Goal: Transaction & Acquisition: Purchase product/service

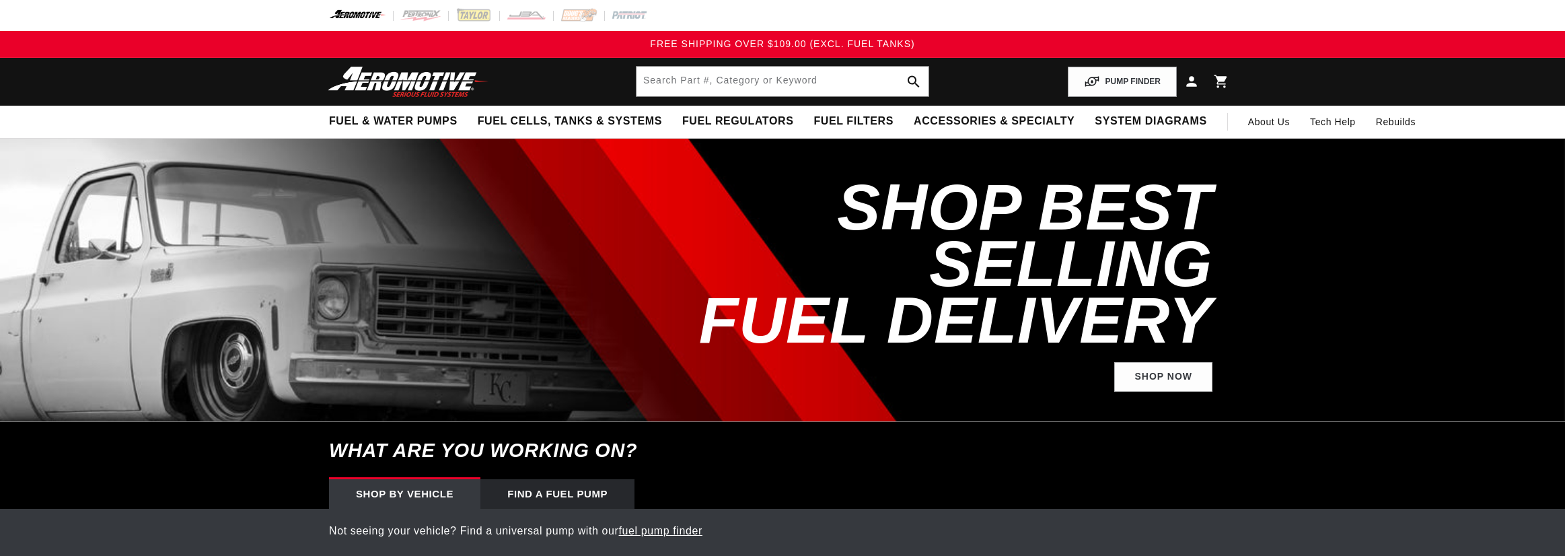
select select "1991"
select select "Ford"
select select "5.0L"
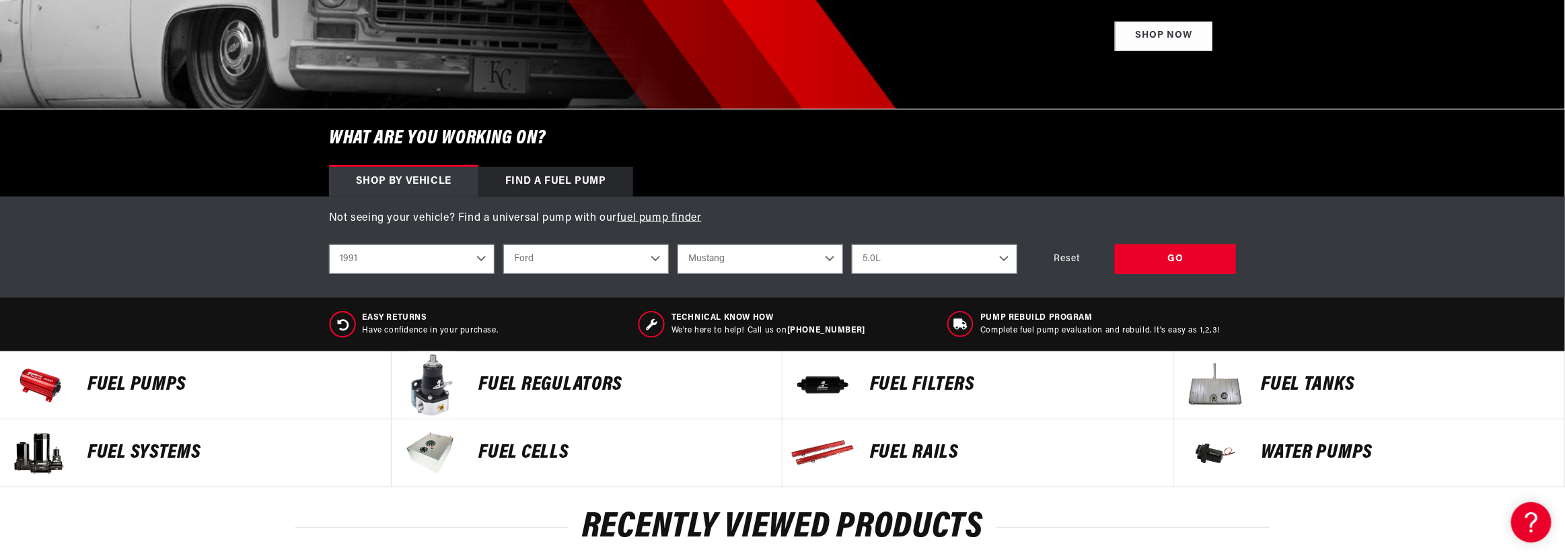
scroll to position [336, 0]
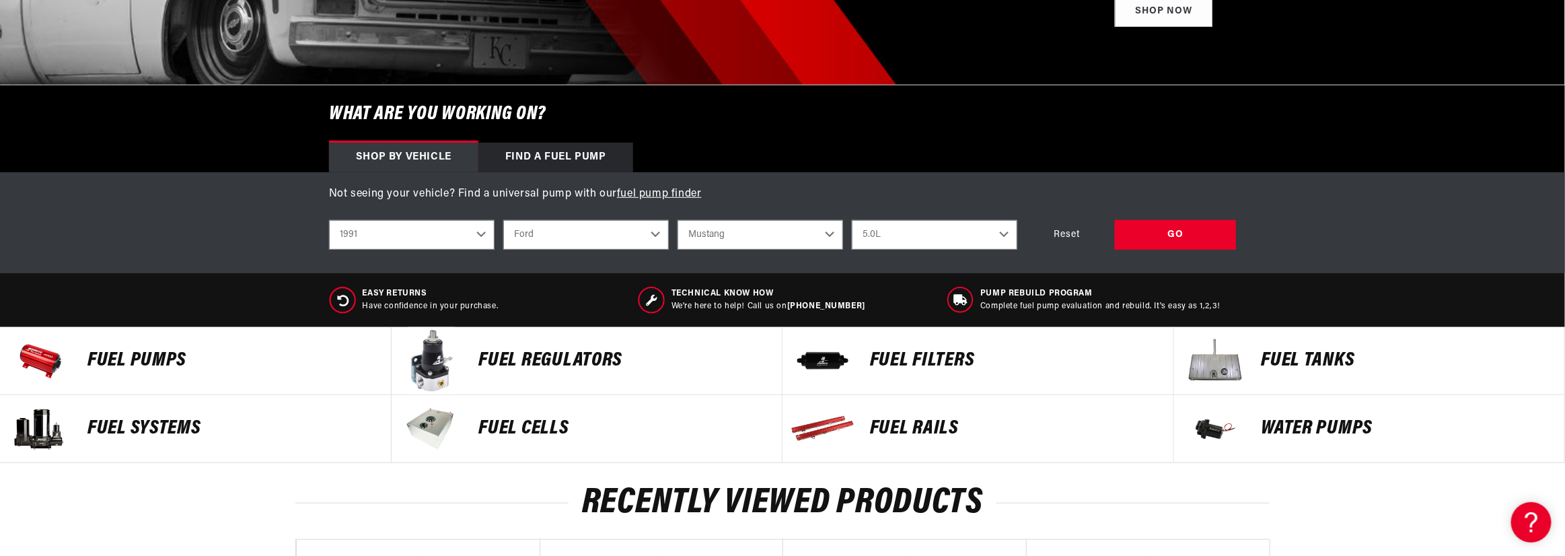
click at [918, 353] on p "FUEL FILTERS" at bounding box center [1015, 361] width 290 height 20
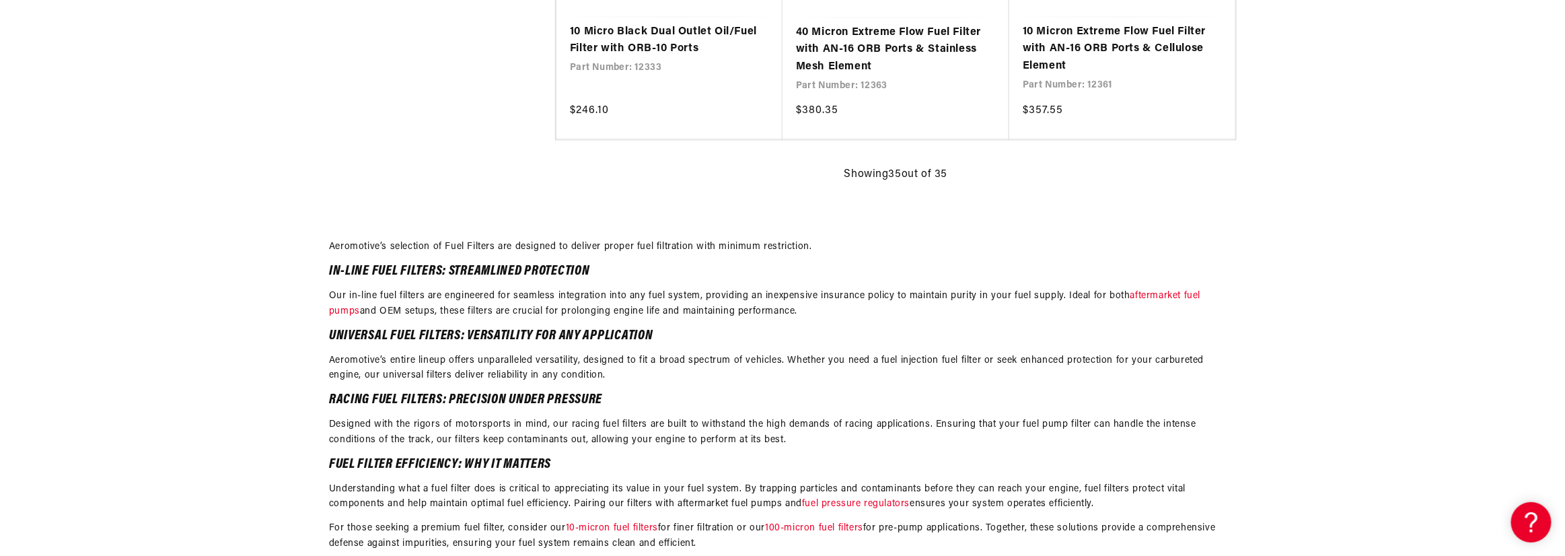
scroll to position [4440, 0]
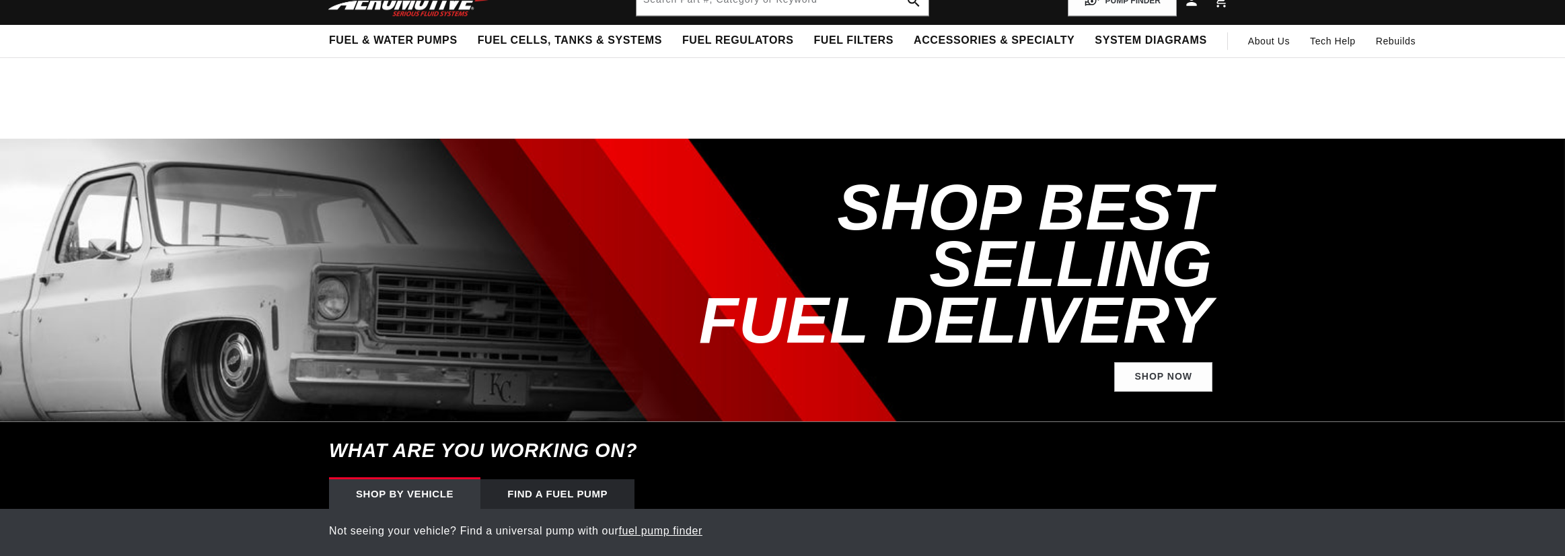
select select "1991"
select select "Ford"
select select "5.0L"
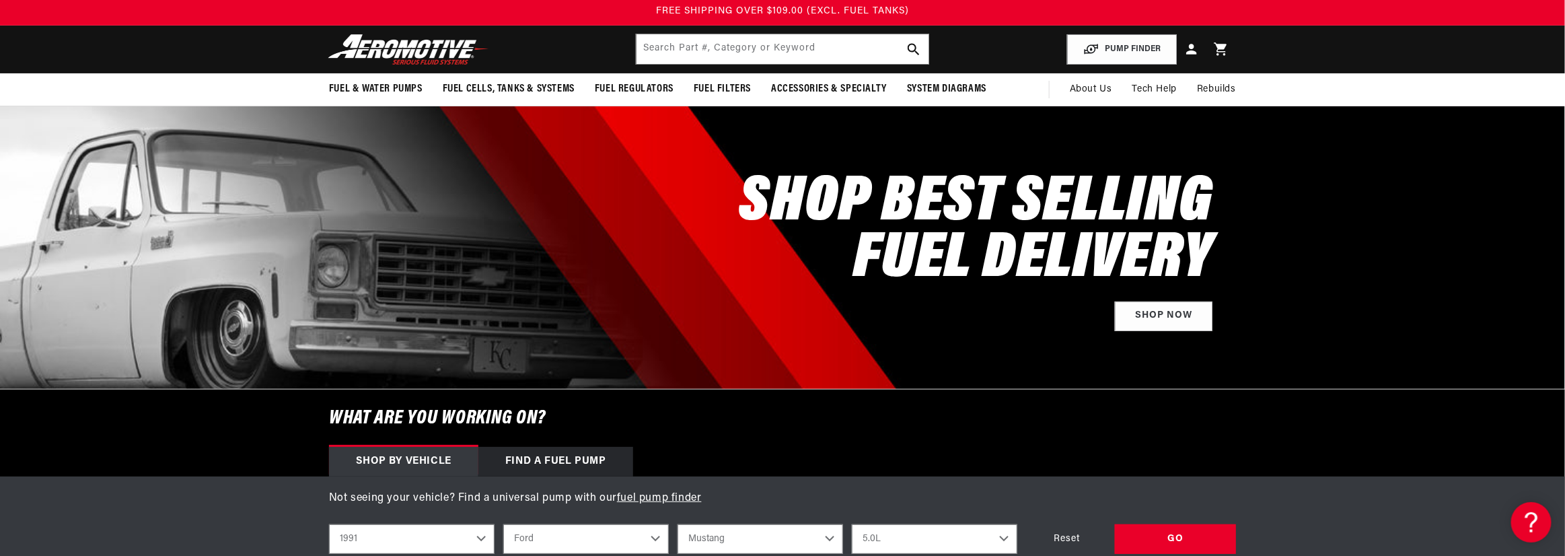
scroll to position [135, 0]
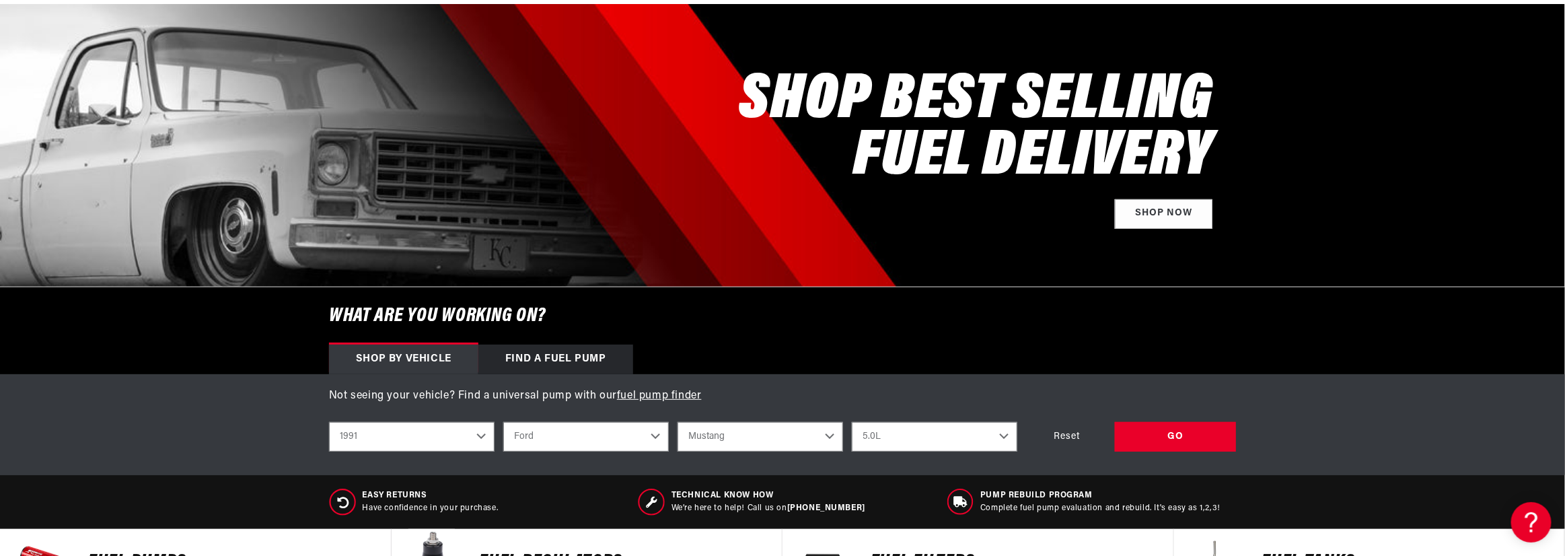
click at [469, 438] on select "2023 2022 2021 2020 2019 2018 2017 2016 2015 2014 2013 2012 2011 2010 2009 2008…" at bounding box center [411, 437] width 165 height 30
click at [329, 422] on select "2023 2022 2021 2020 2019 2018 2017 2016 2015 2014 2013 2012 2011 2010 2009 2008…" at bounding box center [411, 437] width 165 height 30
select select "2017"
click at [1219, 435] on div "GO" at bounding box center [1175, 437] width 121 height 30
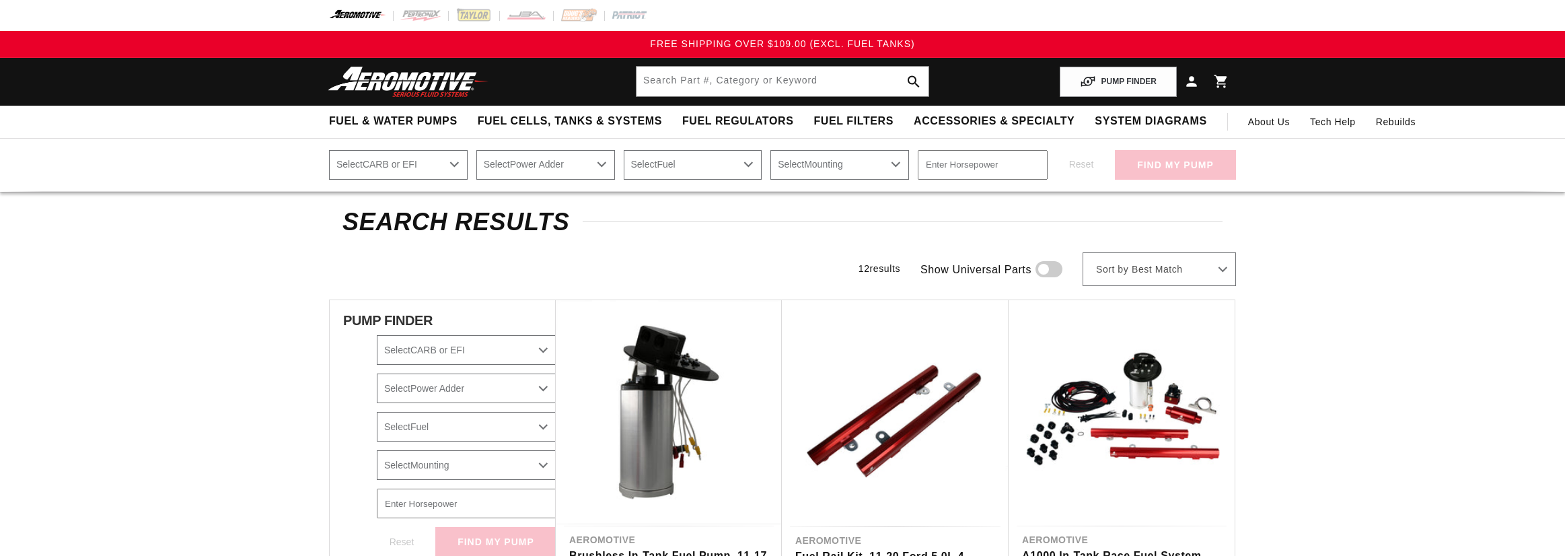
select select "2017"
select select "Ford"
select select "Mustang"
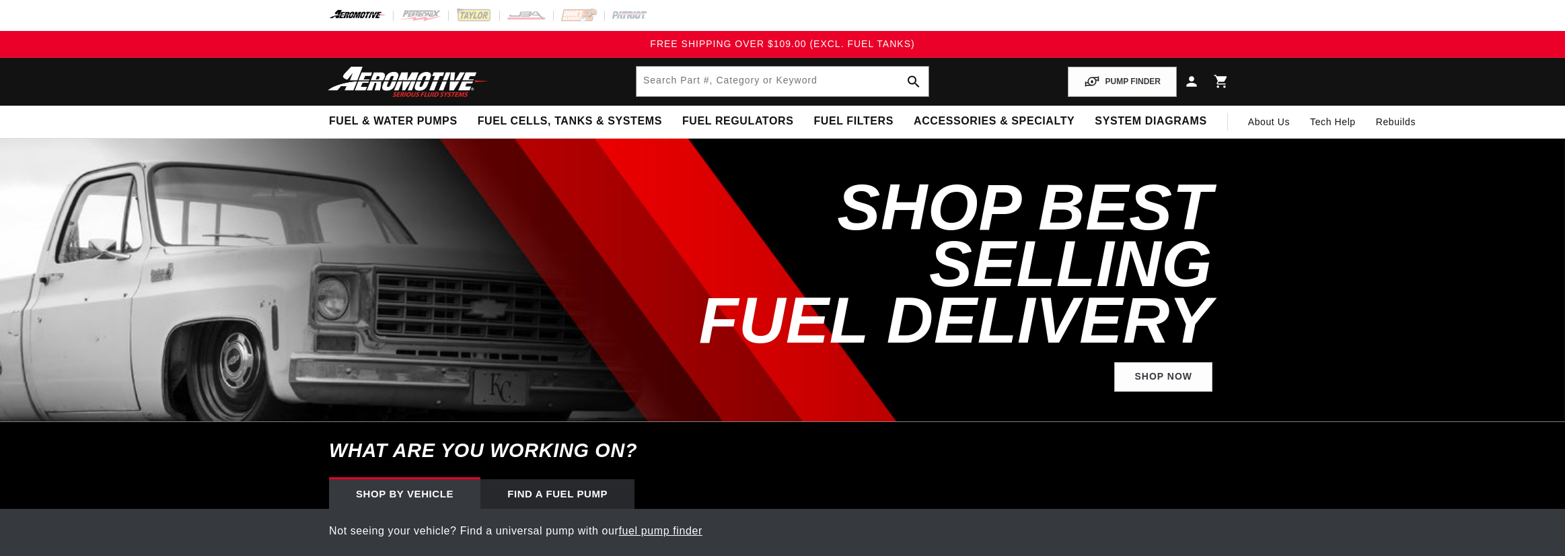
select select "2017"
select select "Ford"
select select "Mustang"
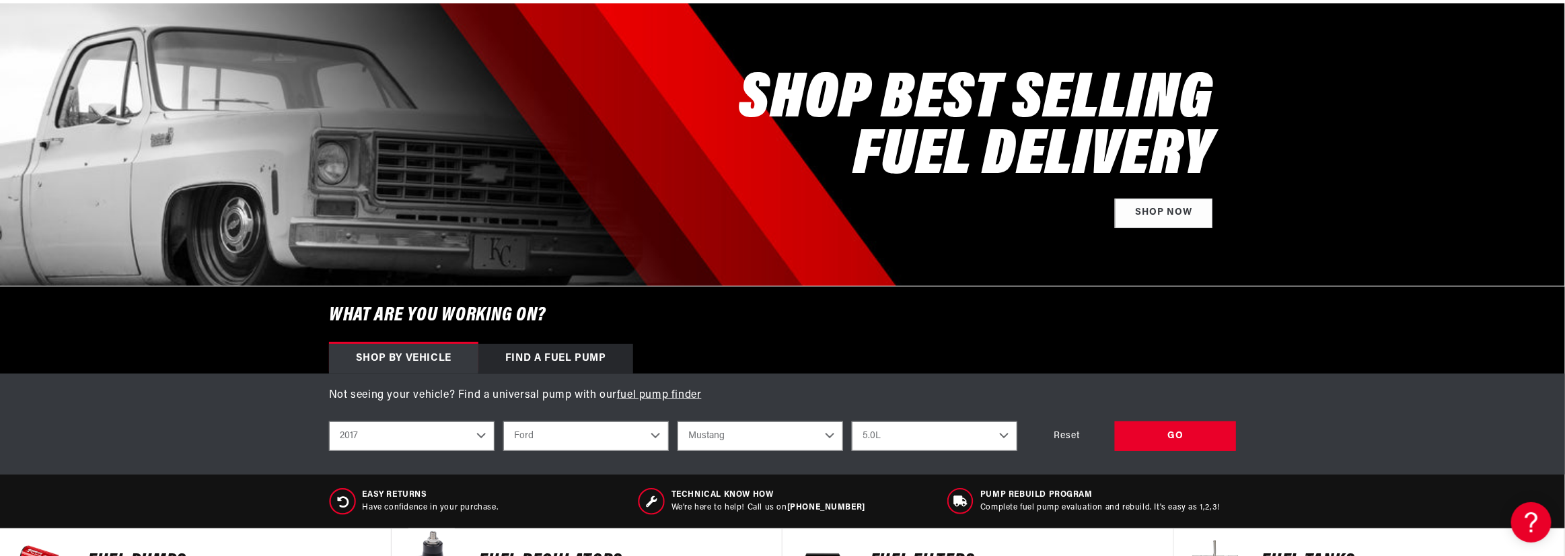
scroll to position [336, 0]
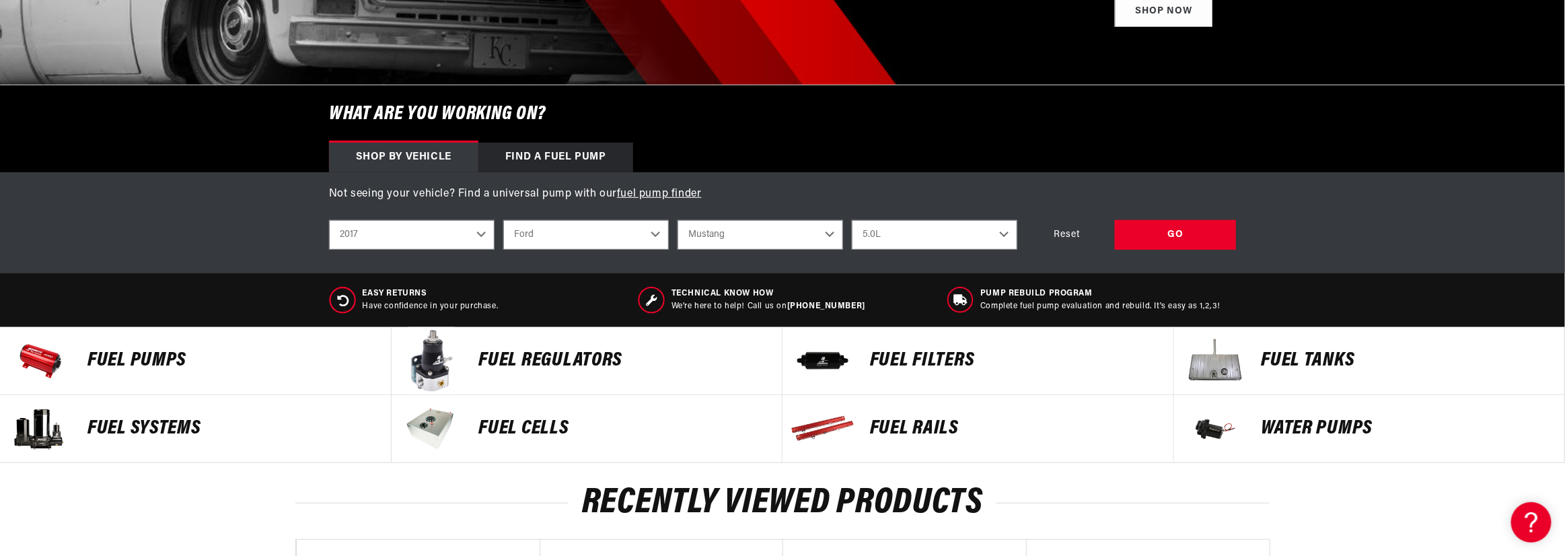
click at [542, 361] on p "FUEL REGULATORS" at bounding box center [624, 361] width 290 height 20
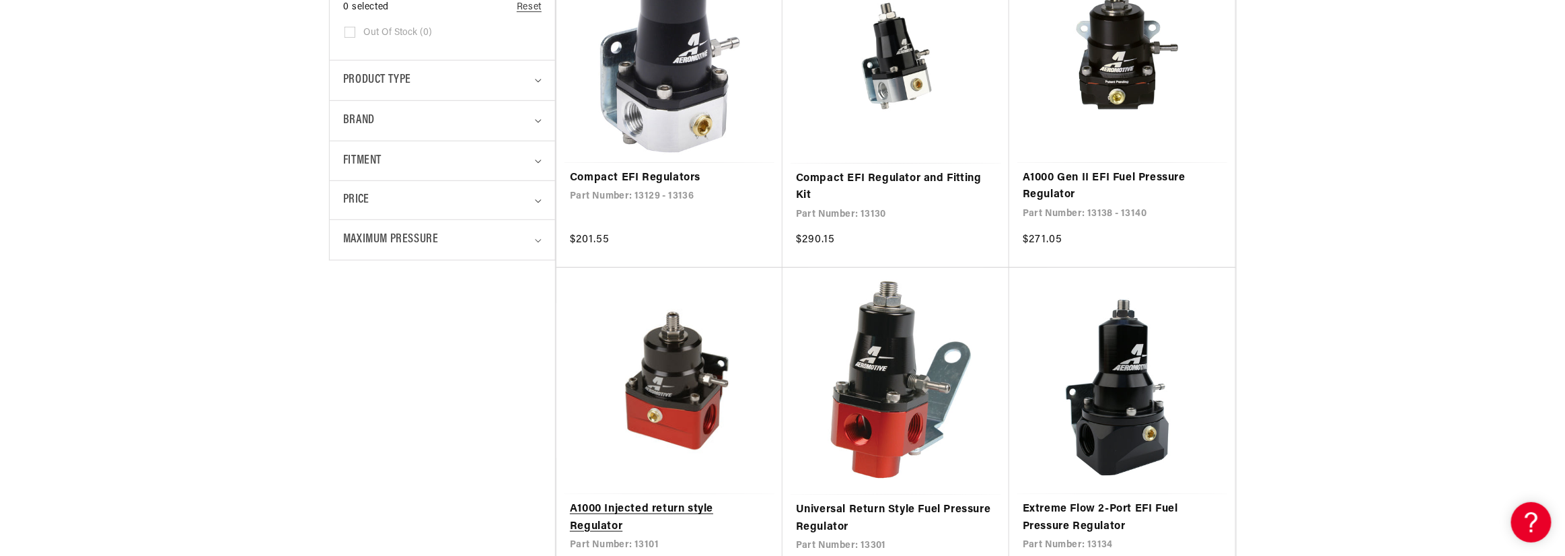
scroll to position [673, 0]
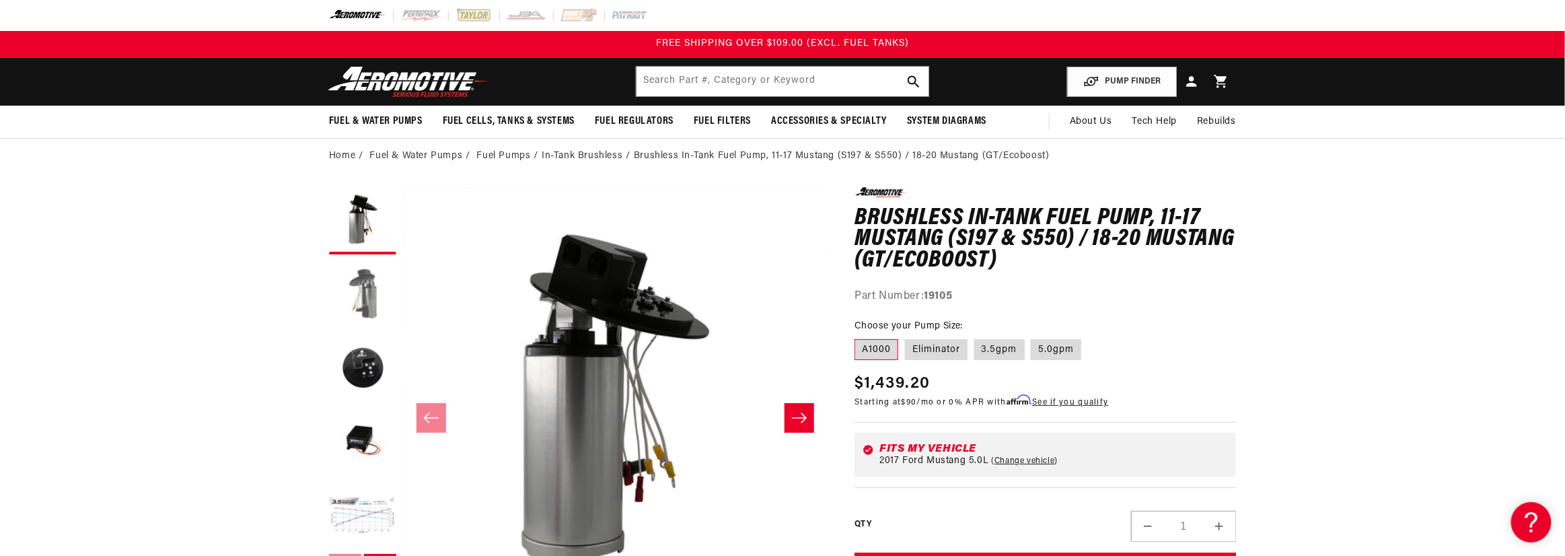
click at [361, 284] on button "Load image 2 in gallery view" at bounding box center [362, 294] width 67 height 67
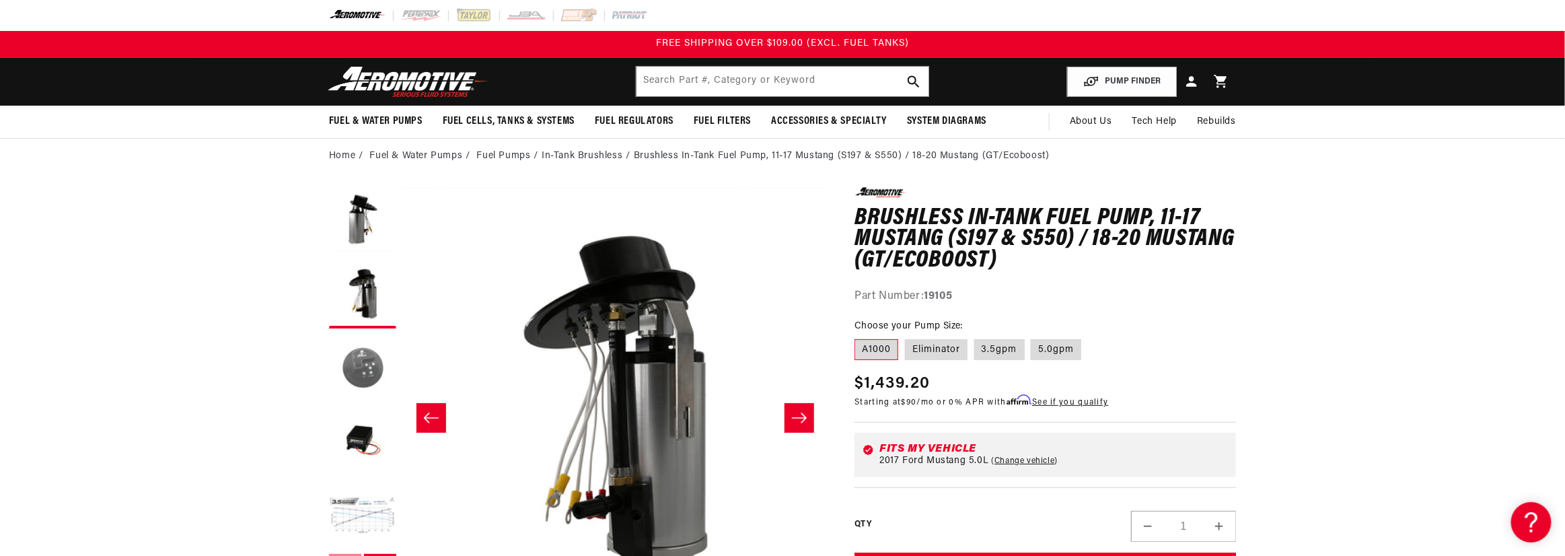
click at [361, 361] on button "Load image 3 in gallery view" at bounding box center [362, 368] width 67 height 67
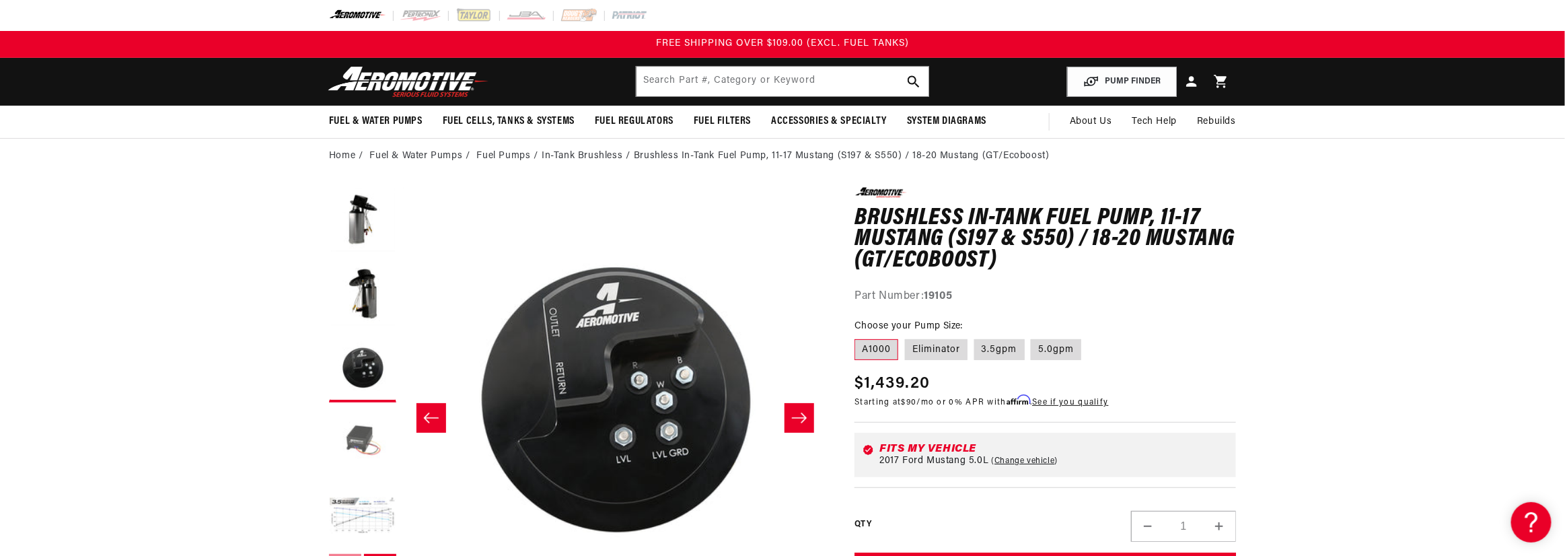
click at [362, 442] on button "Load image 4 in gallery view" at bounding box center [362, 442] width 67 height 67
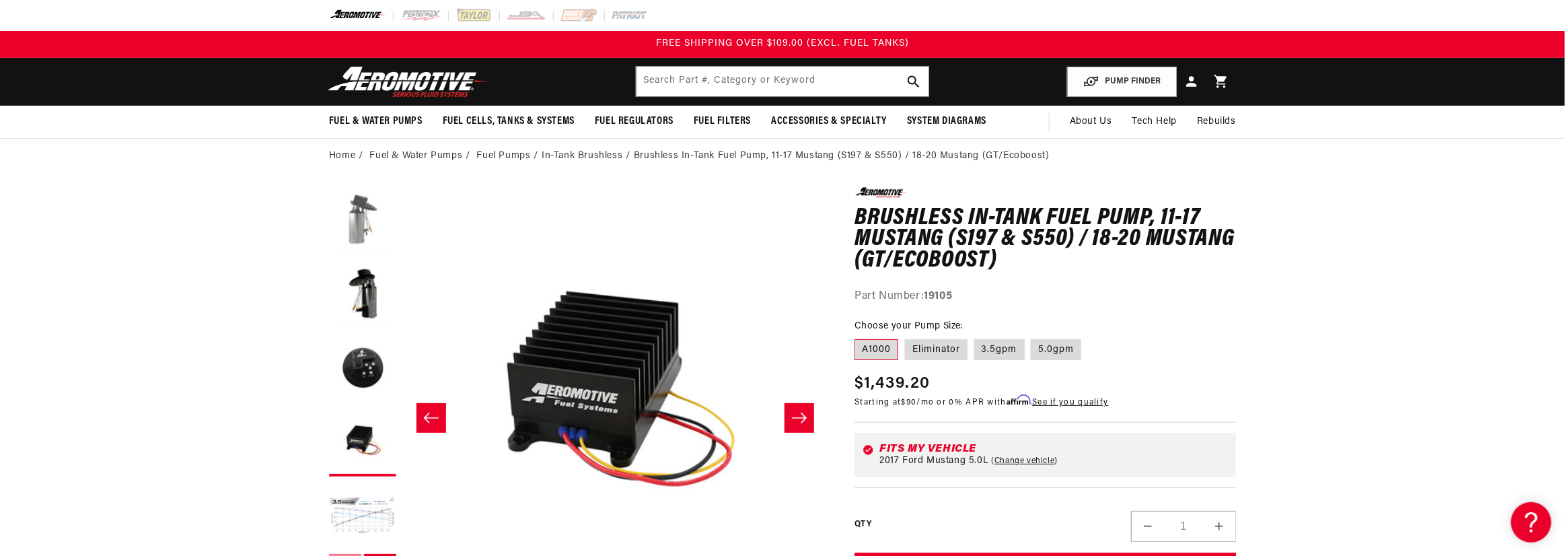
click at [356, 213] on button "Load image 1 in gallery view" at bounding box center [362, 220] width 67 height 67
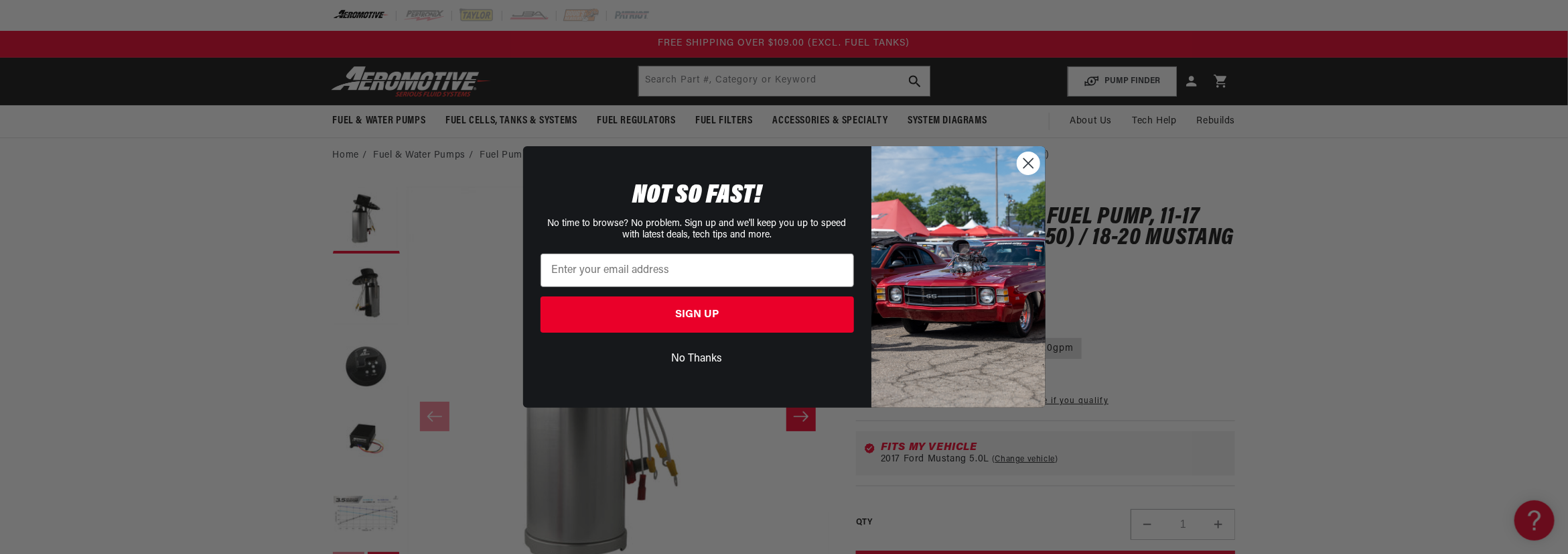
click at [1027, 167] on circle "Close dialog" at bounding box center [1027, 163] width 22 height 22
